Goal: Task Accomplishment & Management: Manage account settings

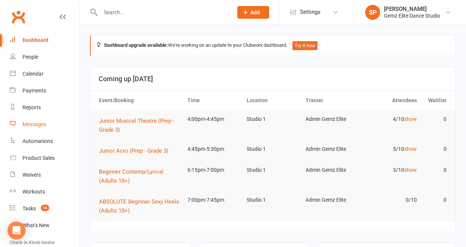
click at [42, 124] on div "Messages" at bounding box center [34, 124] width 24 height 6
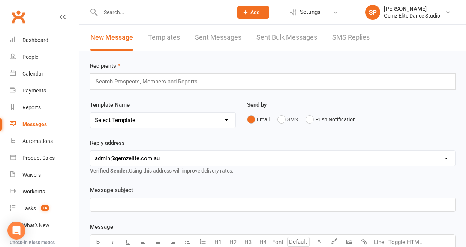
click at [173, 39] on link "Templates" at bounding box center [164, 38] width 32 height 26
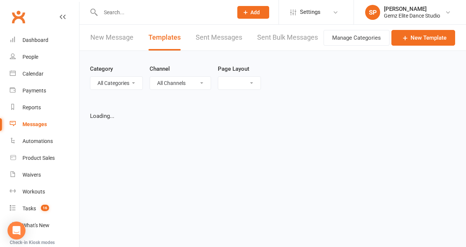
select select "list"
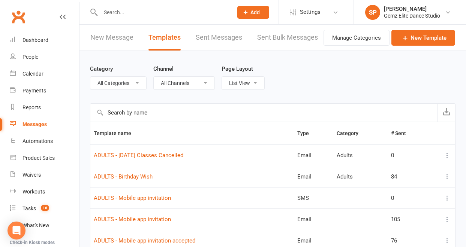
click at [138, 82] on select "All Categories (No category) Absentees Adults General Payments Prospects Public…" at bounding box center [118, 83] width 56 height 13
select select "11685"
click at [90, 77] on select "All Categories (No category) Absentees Adults General Payments Prospects Public…" at bounding box center [118, 83] width 56 height 13
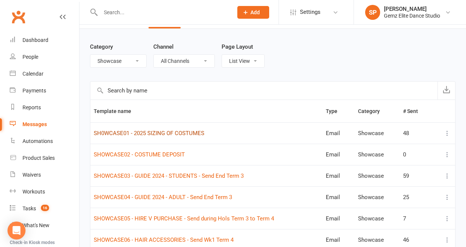
scroll to position [32, 0]
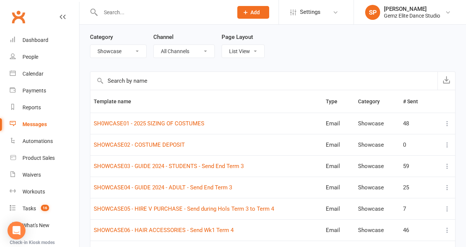
click at [446, 145] on icon at bounding box center [446, 144] width 7 height 7
click at [415, 176] on link "Edit" at bounding box center [408, 174] width 74 height 15
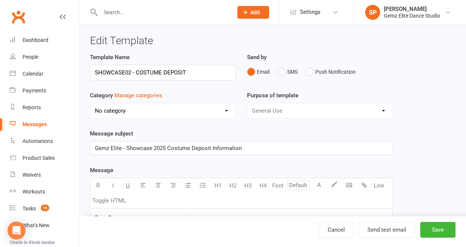
select select "11685"
click at [426, 227] on button "Save" at bounding box center [437, 230] width 35 height 16
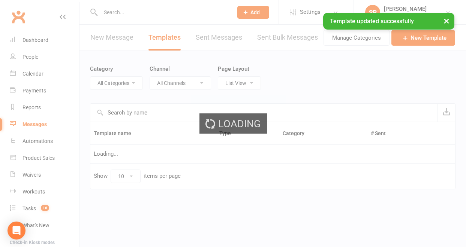
select select "11685"
